Goal: Task Accomplishment & Management: Manage account settings

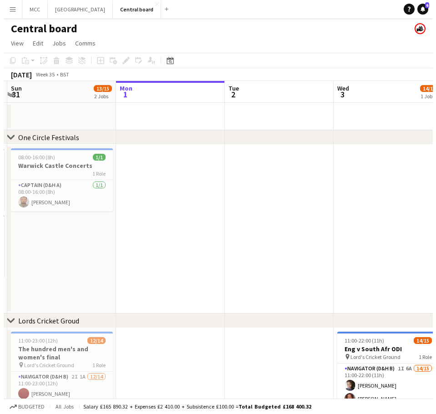
scroll to position [0, 186]
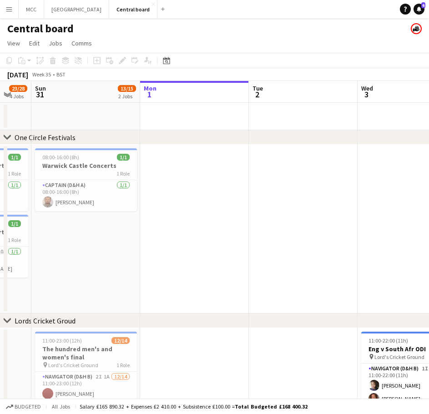
click at [15, 8] on button "Menu" at bounding box center [9, 9] width 18 height 18
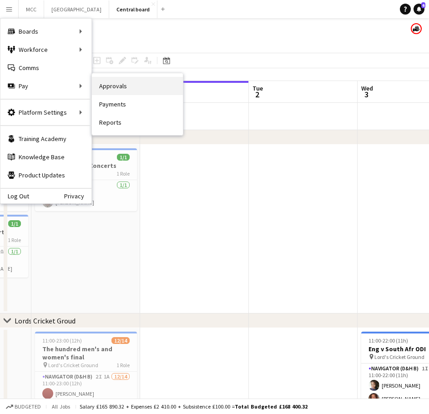
click at [112, 86] on link "Approvals" at bounding box center [137, 86] width 91 height 18
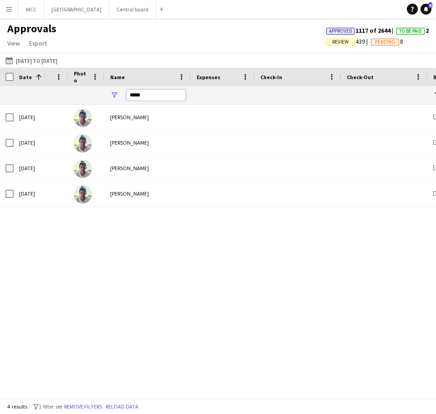
drag, startPoint x: 152, startPoint y: 92, endPoint x: 105, endPoint y: 95, distance: 47.4
click at [105, 95] on div "*****" at bounding box center [148, 95] width 86 height 18
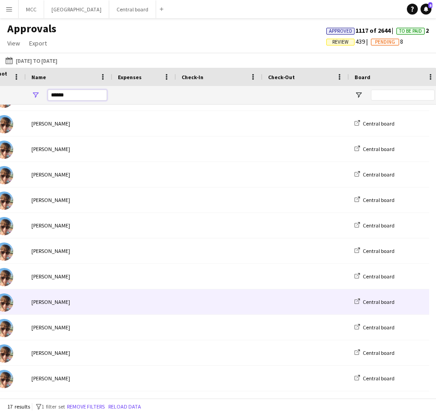
scroll to position [0, 98]
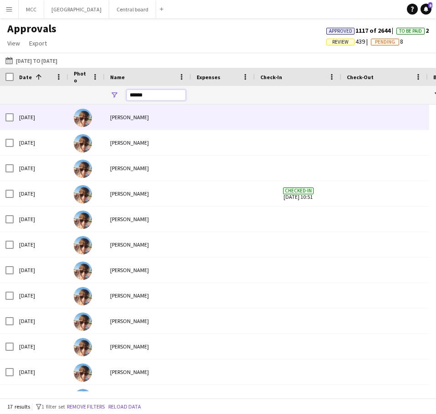
type input "******"
click at [134, 118] on div "[PERSON_NAME]" at bounding box center [148, 117] width 86 height 25
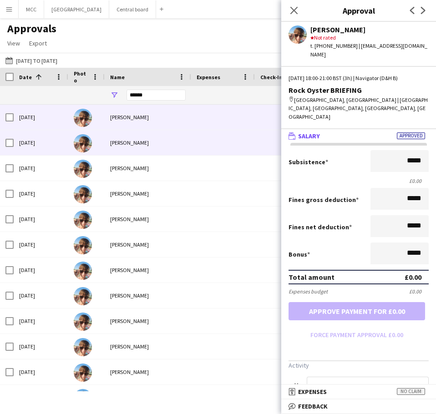
click at [131, 144] on div "[PERSON_NAME]" at bounding box center [148, 142] width 86 height 25
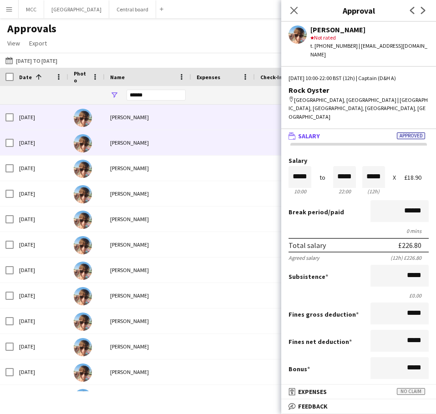
click at [157, 118] on div "[PERSON_NAME]" at bounding box center [148, 117] width 86 height 25
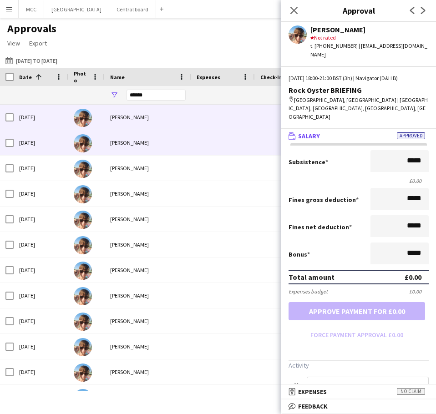
click at [156, 142] on div "[PERSON_NAME]" at bounding box center [148, 142] width 86 height 25
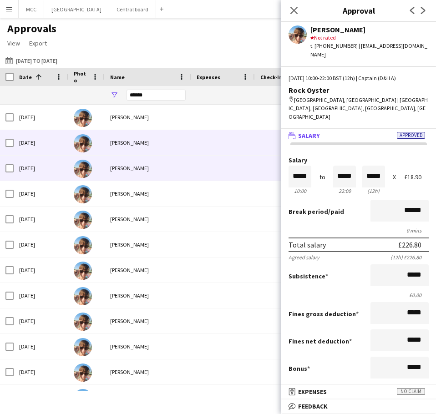
click at [183, 178] on div "[PERSON_NAME]" at bounding box center [148, 168] width 86 height 25
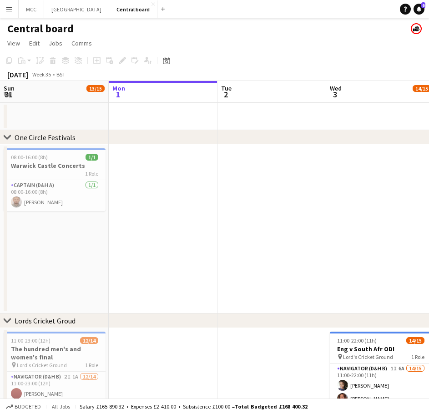
click at [11, 10] on app-icon "Menu" at bounding box center [8, 8] width 7 height 7
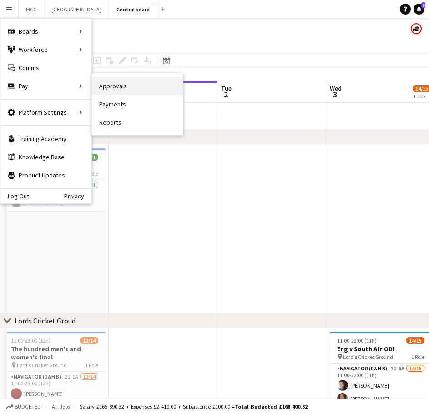
click at [108, 84] on link "Approvals" at bounding box center [137, 86] width 91 height 18
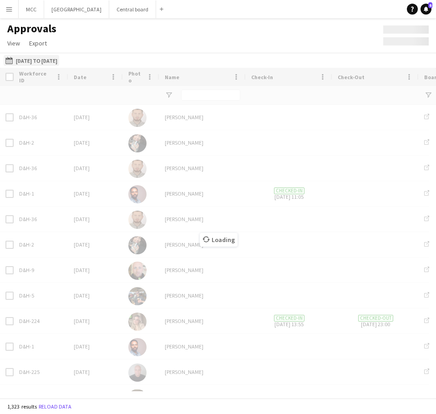
click at [30, 61] on button "[DATE] to [DATE] [DATE] to [DATE]" at bounding box center [31, 60] width 55 height 11
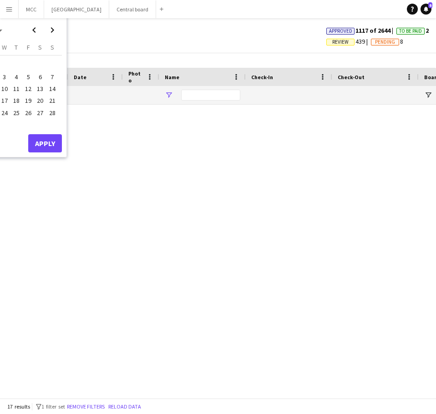
type input "******"
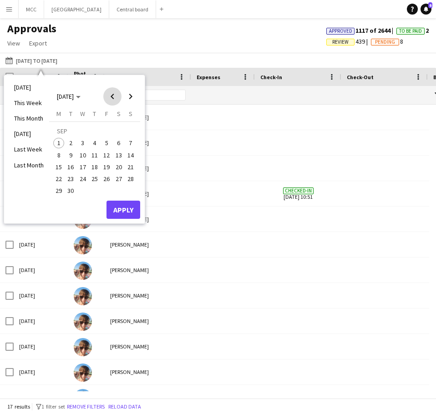
click at [113, 103] on span "Previous month" at bounding box center [112, 96] width 18 height 18
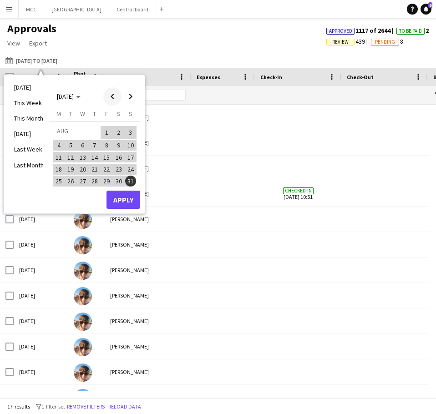
click at [113, 103] on span "Previous month" at bounding box center [112, 96] width 18 height 18
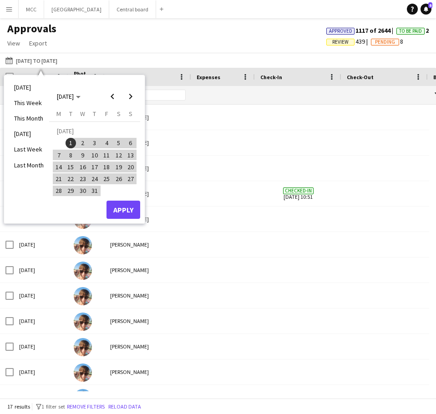
click at [60, 180] on span "21" at bounding box center [58, 178] width 11 height 11
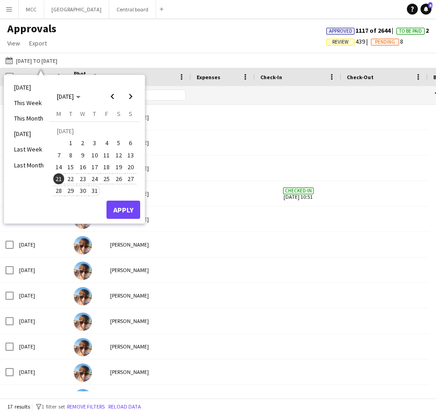
click at [97, 193] on span "31" at bounding box center [94, 191] width 11 height 11
click at [131, 212] on button "Apply" at bounding box center [123, 210] width 34 height 18
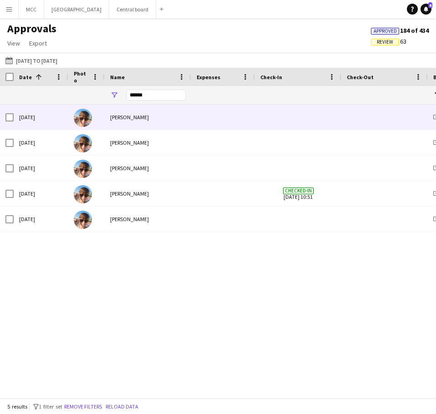
click at [151, 106] on div "[PERSON_NAME]" at bounding box center [148, 117] width 86 height 25
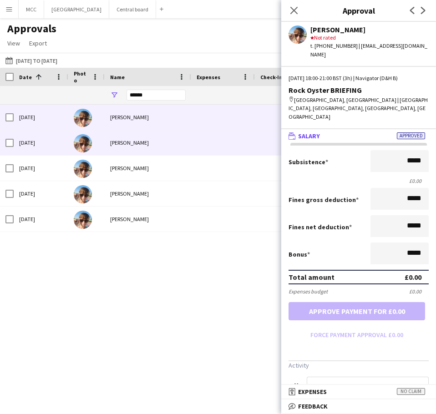
click at [160, 136] on div "[PERSON_NAME]" at bounding box center [148, 142] width 86 height 25
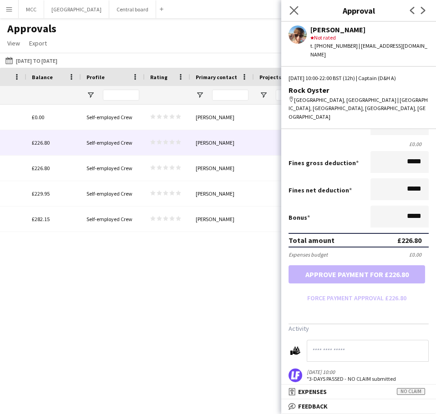
click at [296, 15] on app-icon "Close pop-in" at bounding box center [293, 10] width 13 height 13
